Goal: Transaction & Acquisition: Download file/media

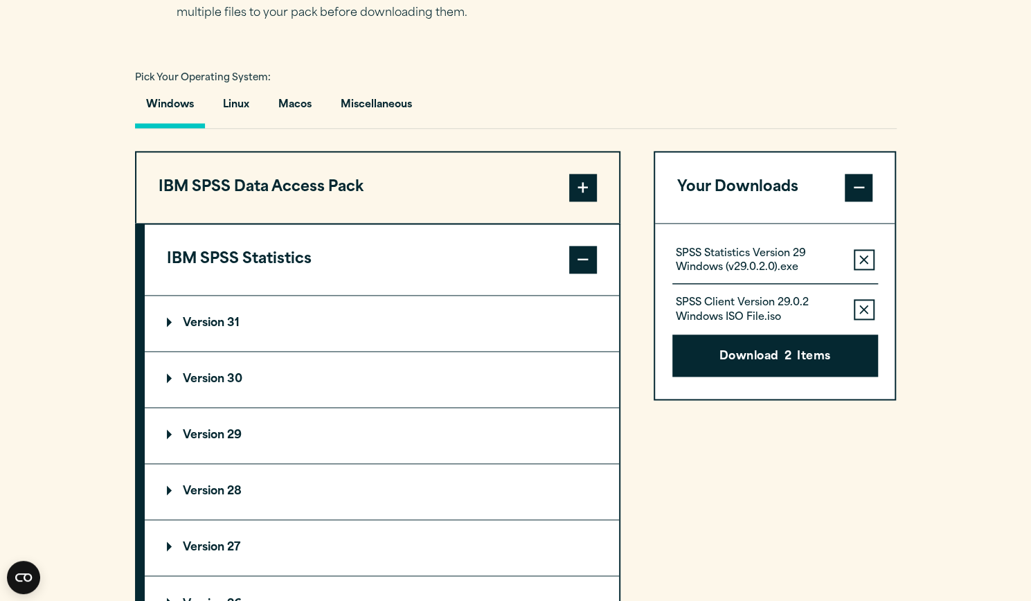
click at [220, 319] on p "Version 31" at bounding box center [203, 323] width 73 height 11
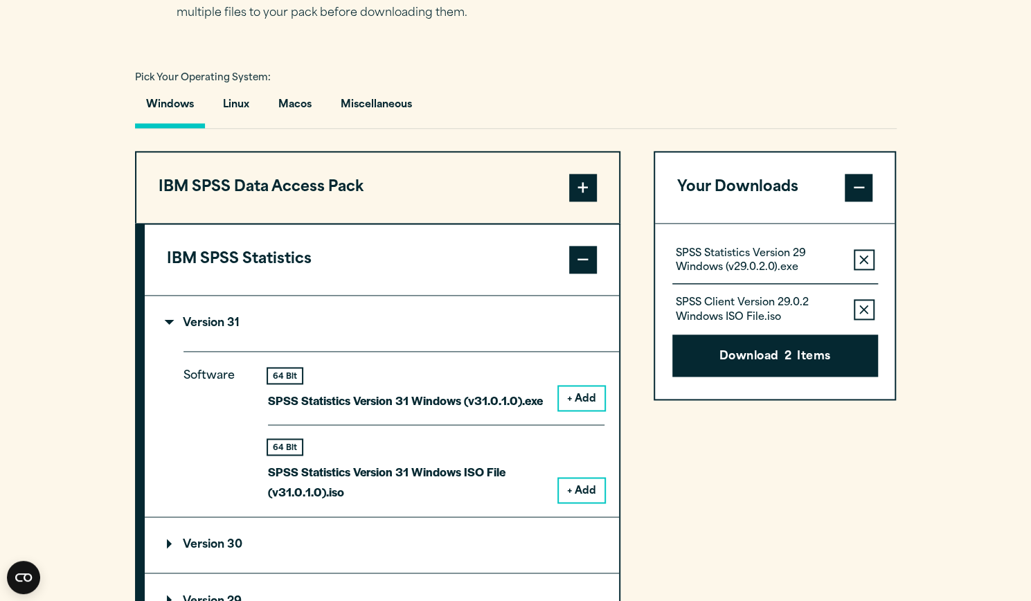
click at [572, 396] on button "+ Add" at bounding box center [582, 398] width 46 height 24
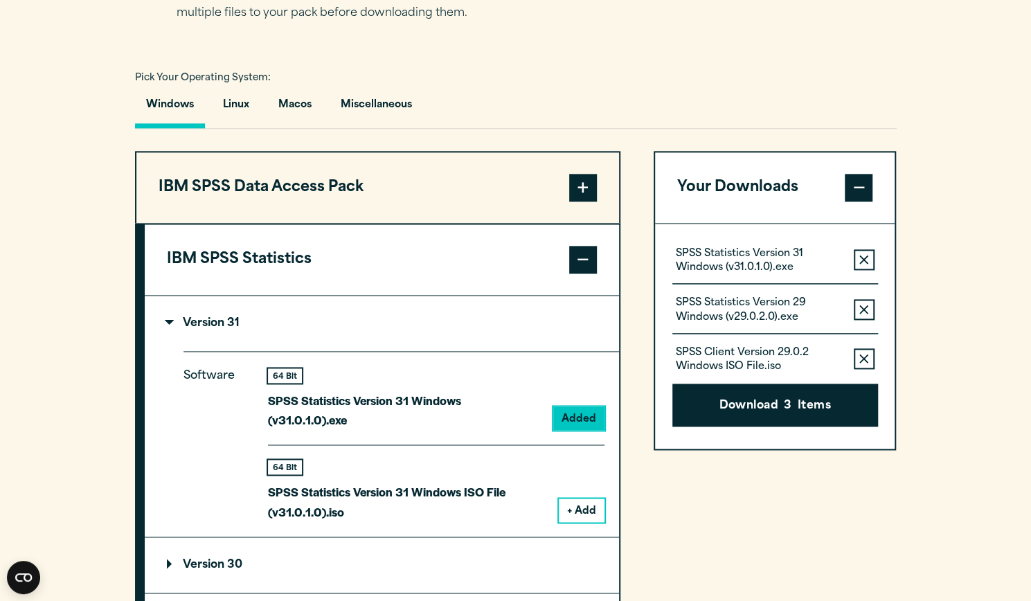
click at [580, 498] on button "+ Add" at bounding box center [582, 510] width 46 height 24
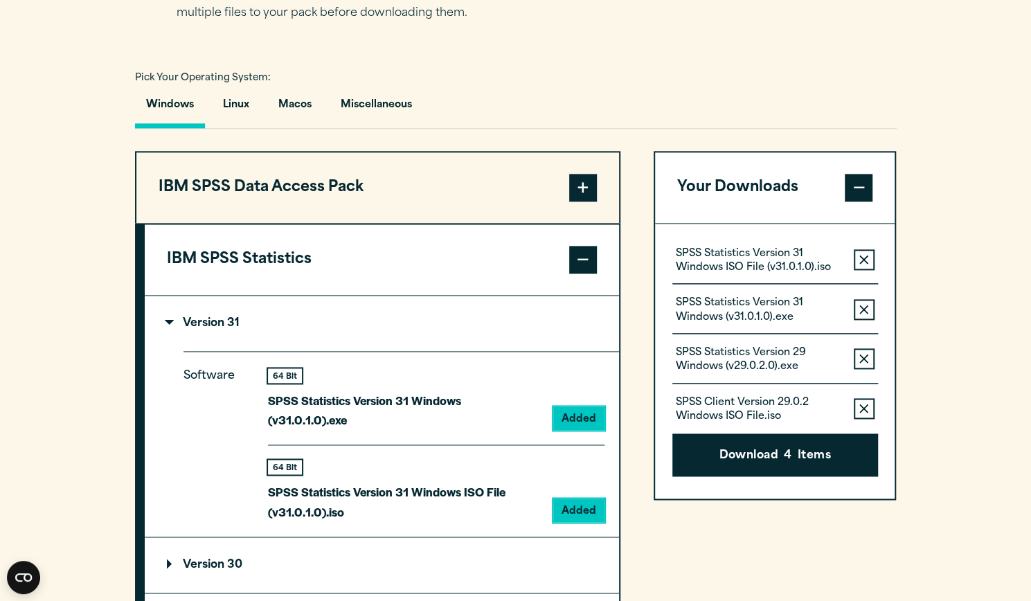
click at [863, 261] on icon "button" at bounding box center [863, 260] width 9 height 10
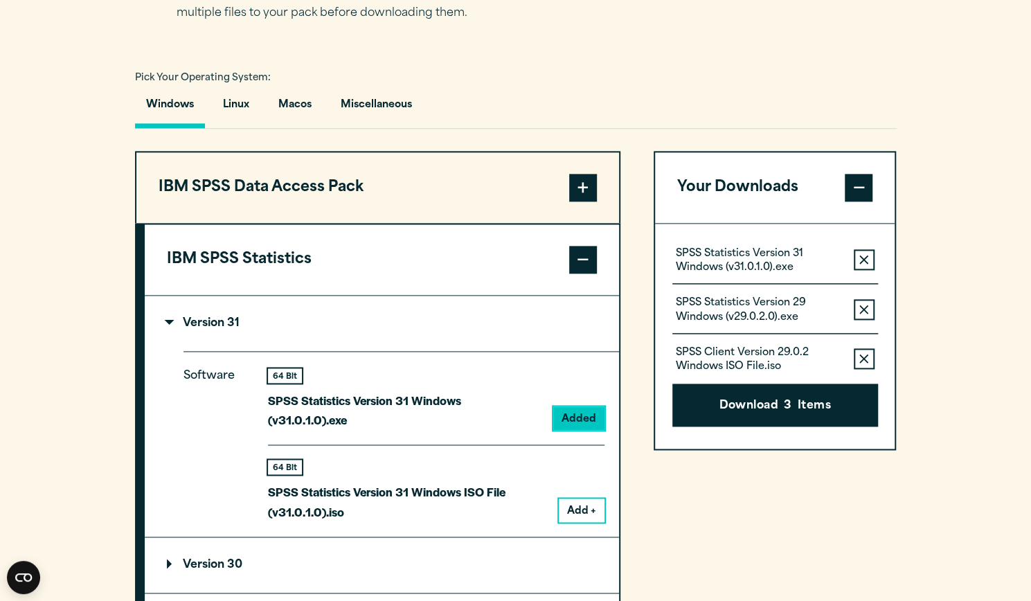
click at [863, 261] on icon "button" at bounding box center [863, 260] width 9 height 10
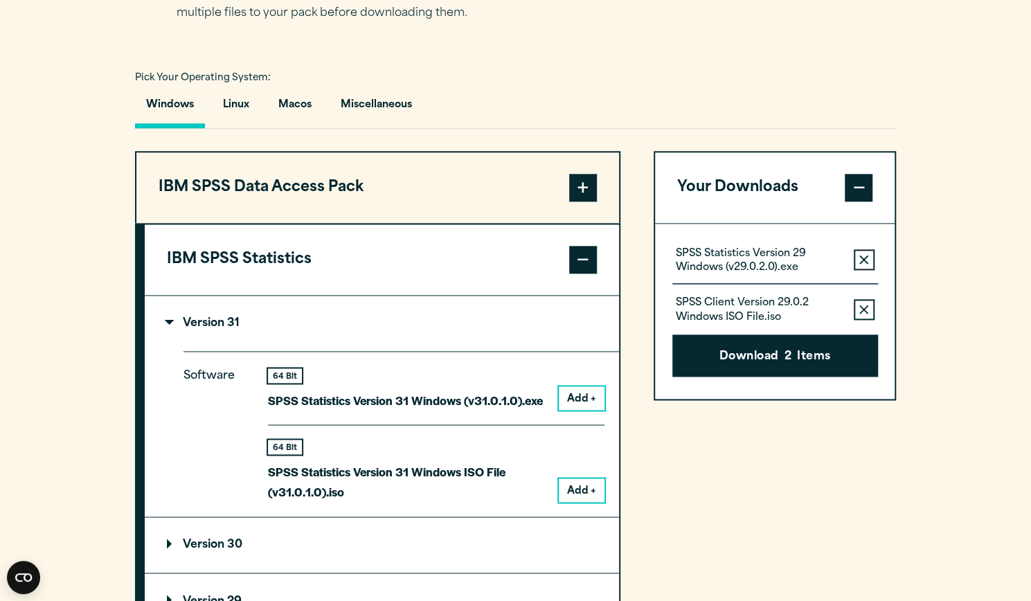
click at [863, 261] on icon "button" at bounding box center [863, 260] width 9 height 10
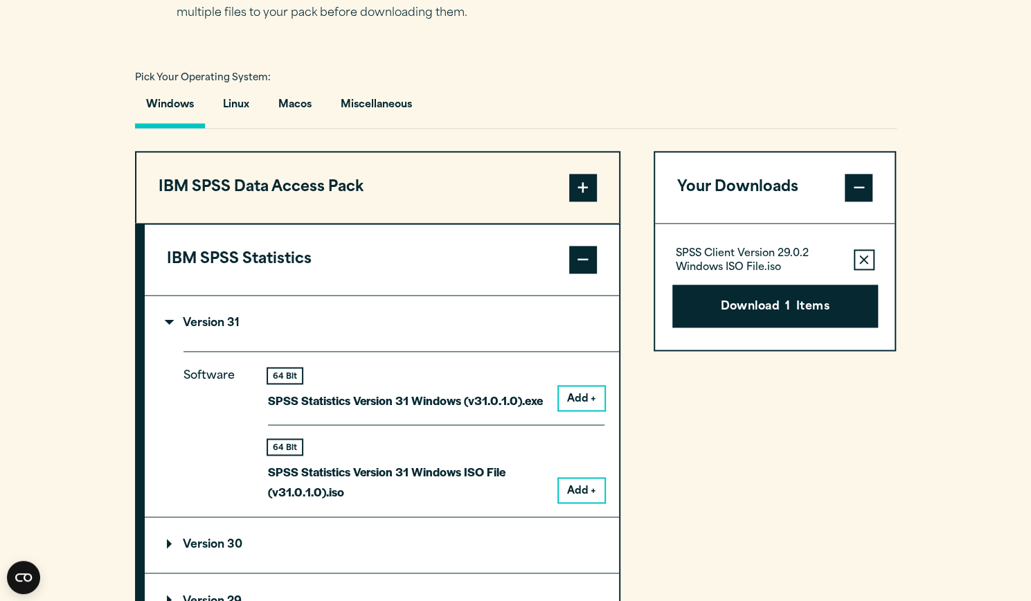
click at [863, 261] on icon "button" at bounding box center [863, 260] width 9 height 10
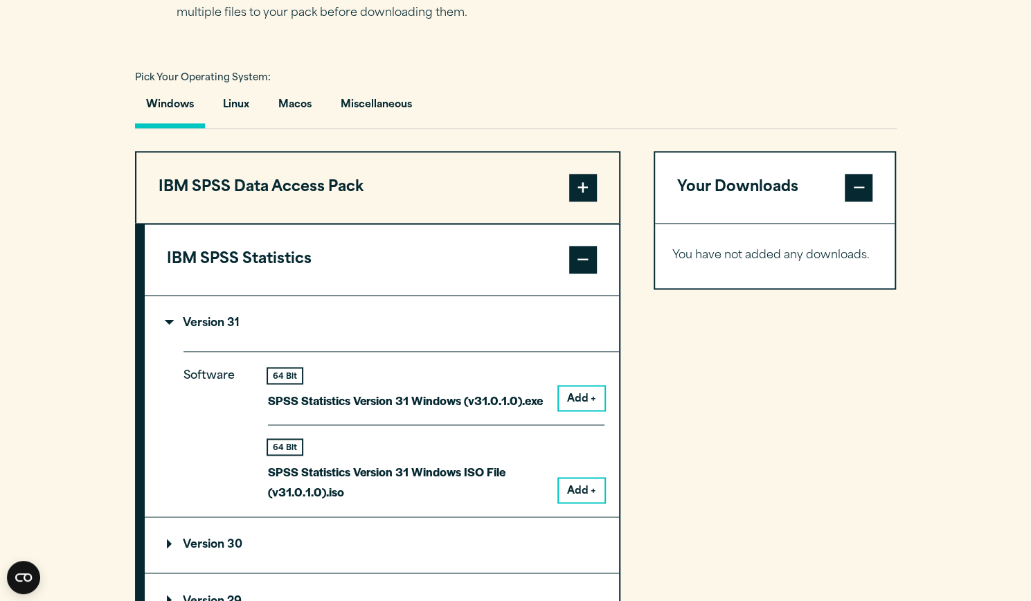
click at [583, 390] on button "Add +" at bounding box center [582, 398] width 46 height 24
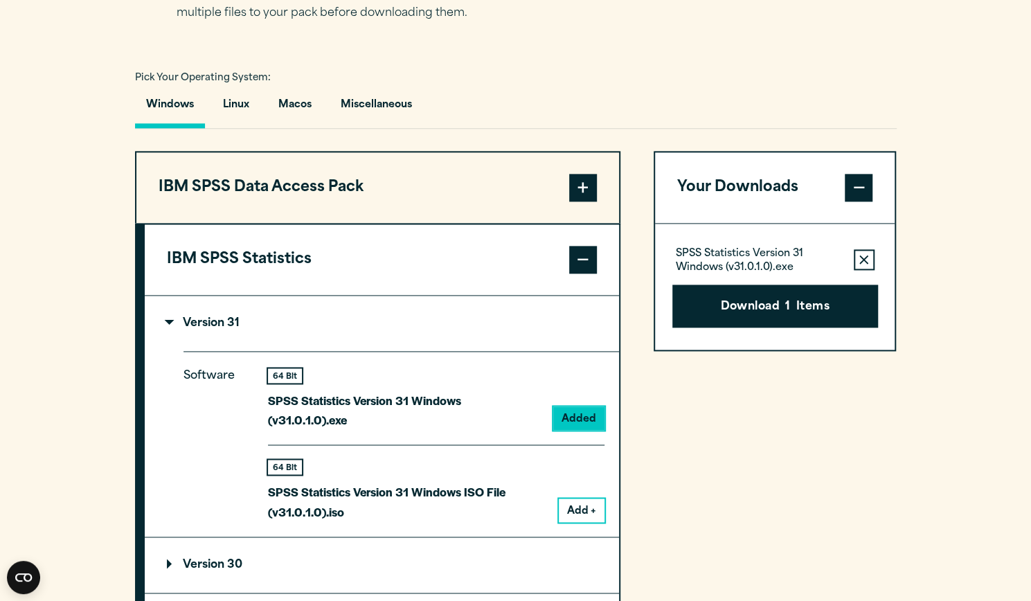
click at [582, 498] on button "Add +" at bounding box center [582, 510] width 46 height 24
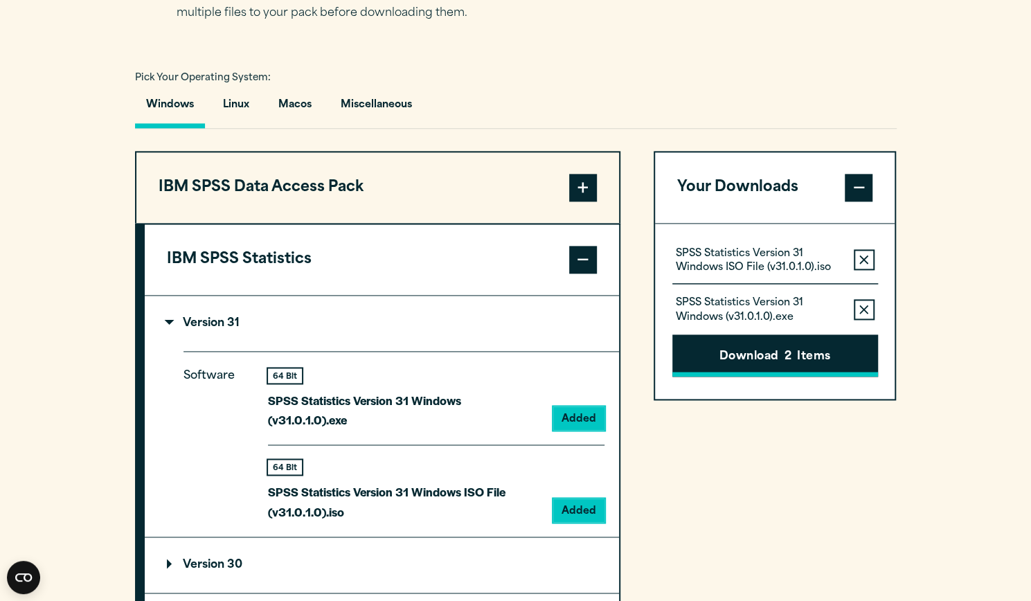
click at [749, 351] on button "Download 2 Items" at bounding box center [775, 355] width 206 height 43
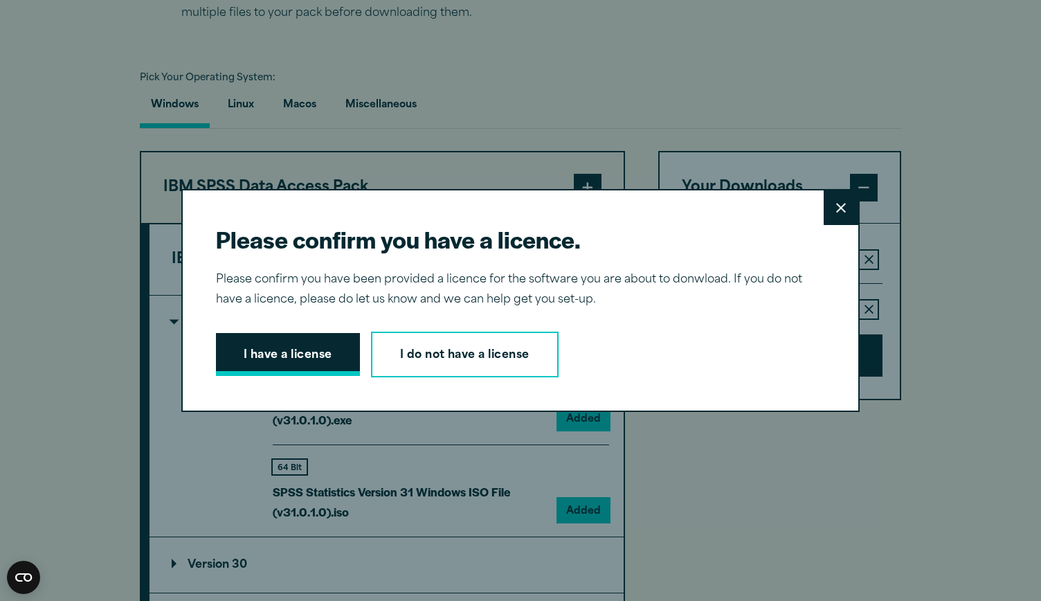
click at [276, 353] on button "I have a license" at bounding box center [288, 354] width 144 height 43
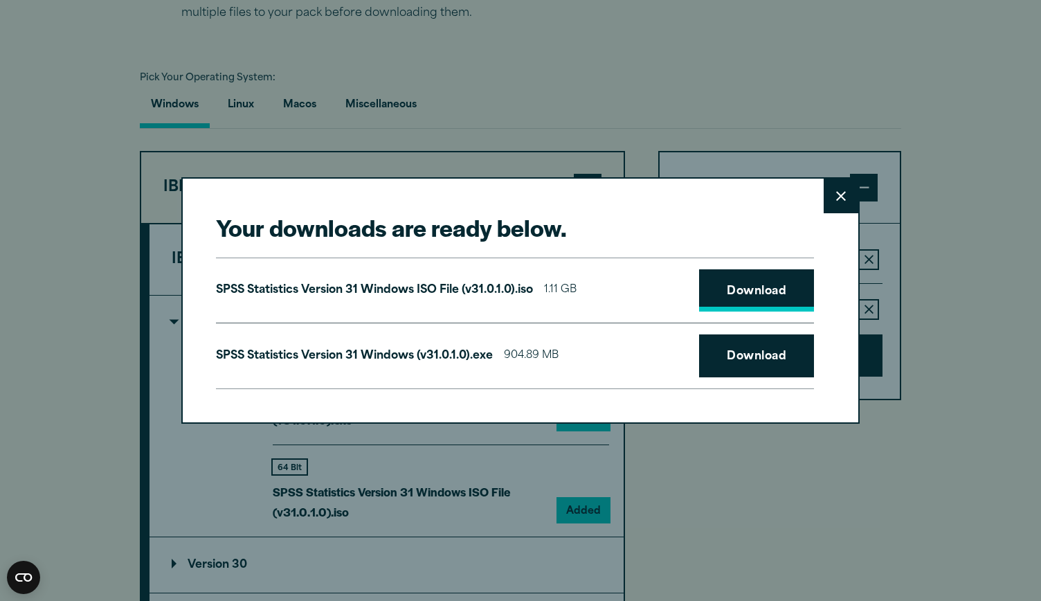
click at [759, 279] on link "Download" at bounding box center [756, 290] width 115 height 43
click at [751, 352] on link "Download" at bounding box center [756, 355] width 115 height 43
click at [839, 192] on icon at bounding box center [841, 196] width 10 height 10
